Goal: Task Accomplishment & Management: Manage account settings

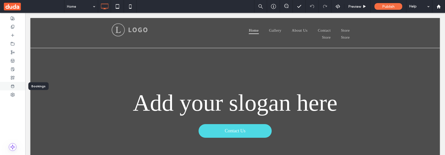
click at [17, 84] on div at bounding box center [12, 86] width 25 height 9
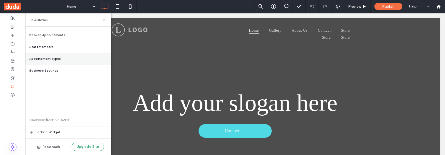
click at [51, 58] on span "Appointment Types" at bounding box center [45, 58] width 32 height 5
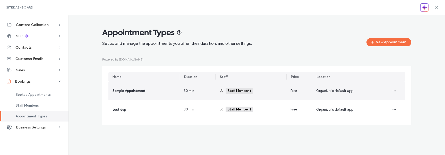
click at [197, 93] on div "30 min" at bounding box center [198, 91] width 36 height 18
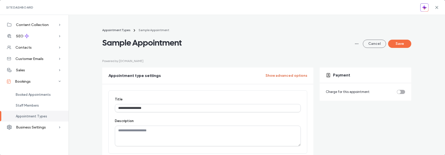
click at [280, 76] on button "Show advanced options" at bounding box center [287, 76] width 42 height 8
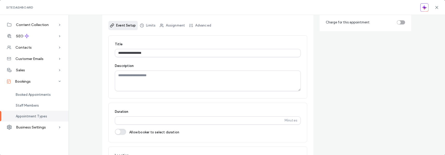
scroll to position [75, 0]
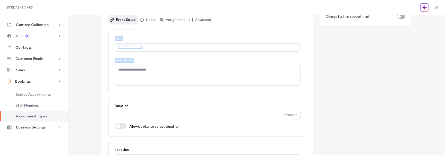
drag, startPoint x: 105, startPoint y: 30, endPoint x: 304, endPoint y: 93, distance: 209.0
click at [304, 93] on div "**********" at bounding box center [207, 93] width 211 height 169
drag, startPoint x: 107, startPoint y: 31, endPoint x: 142, endPoint y: 90, distance: 68.8
click at [141, 90] on div "**********" at bounding box center [208, 61] width 199 height 63
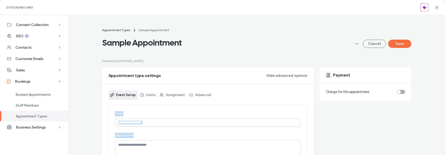
scroll to position [107, 0]
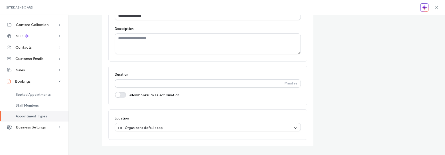
click at [157, 110] on div "Location Organizer's default app Add a location" at bounding box center [208, 125] width 199 height 30
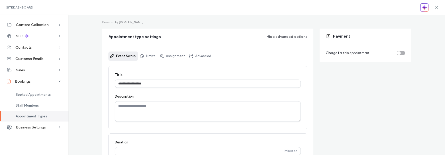
scroll to position [0, 0]
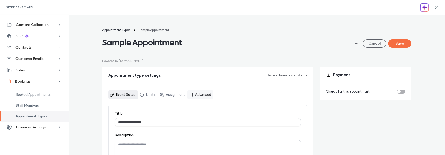
click at [201, 95] on link "Advanced" at bounding box center [201, 94] width 26 height 9
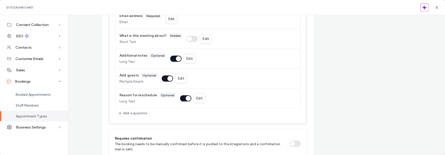
scroll to position [0, 0]
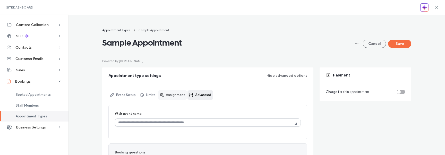
click at [170, 94] on link "Assignment" at bounding box center [172, 94] width 29 height 9
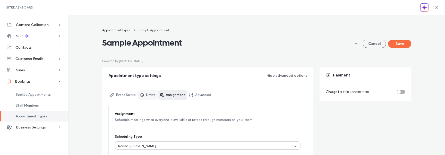
click at [144, 97] on link "Limits" at bounding box center [147, 94] width 19 height 9
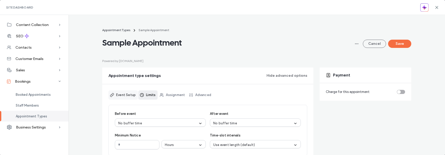
click at [121, 96] on link "Event Setup" at bounding box center [123, 94] width 29 height 9
